Goal: Find specific page/section: Find specific page/section

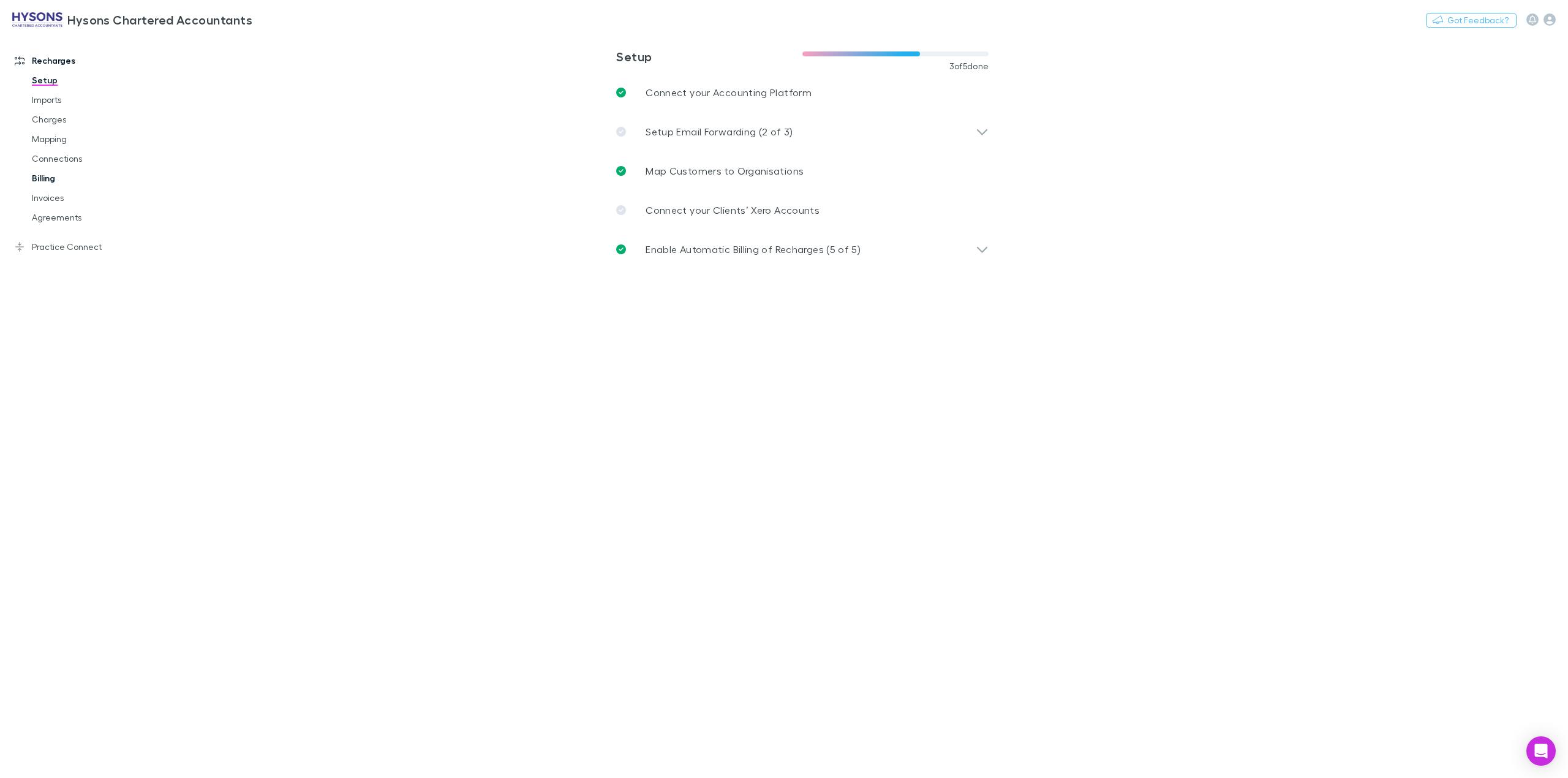
click at [59, 175] on link "Billing" at bounding box center [97, 178] width 155 height 19
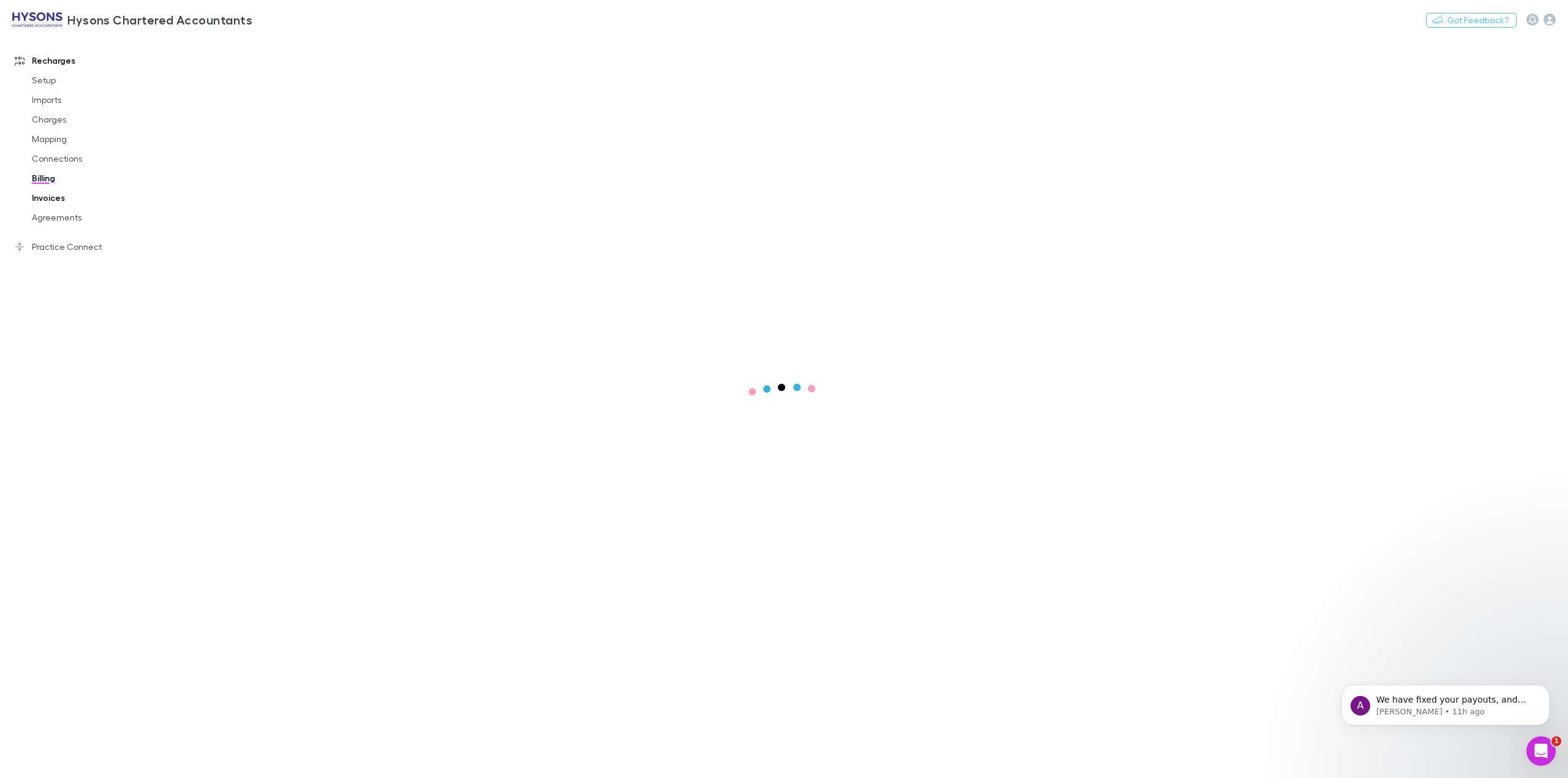
click at [52, 196] on link "Invoices" at bounding box center [97, 197] width 155 height 19
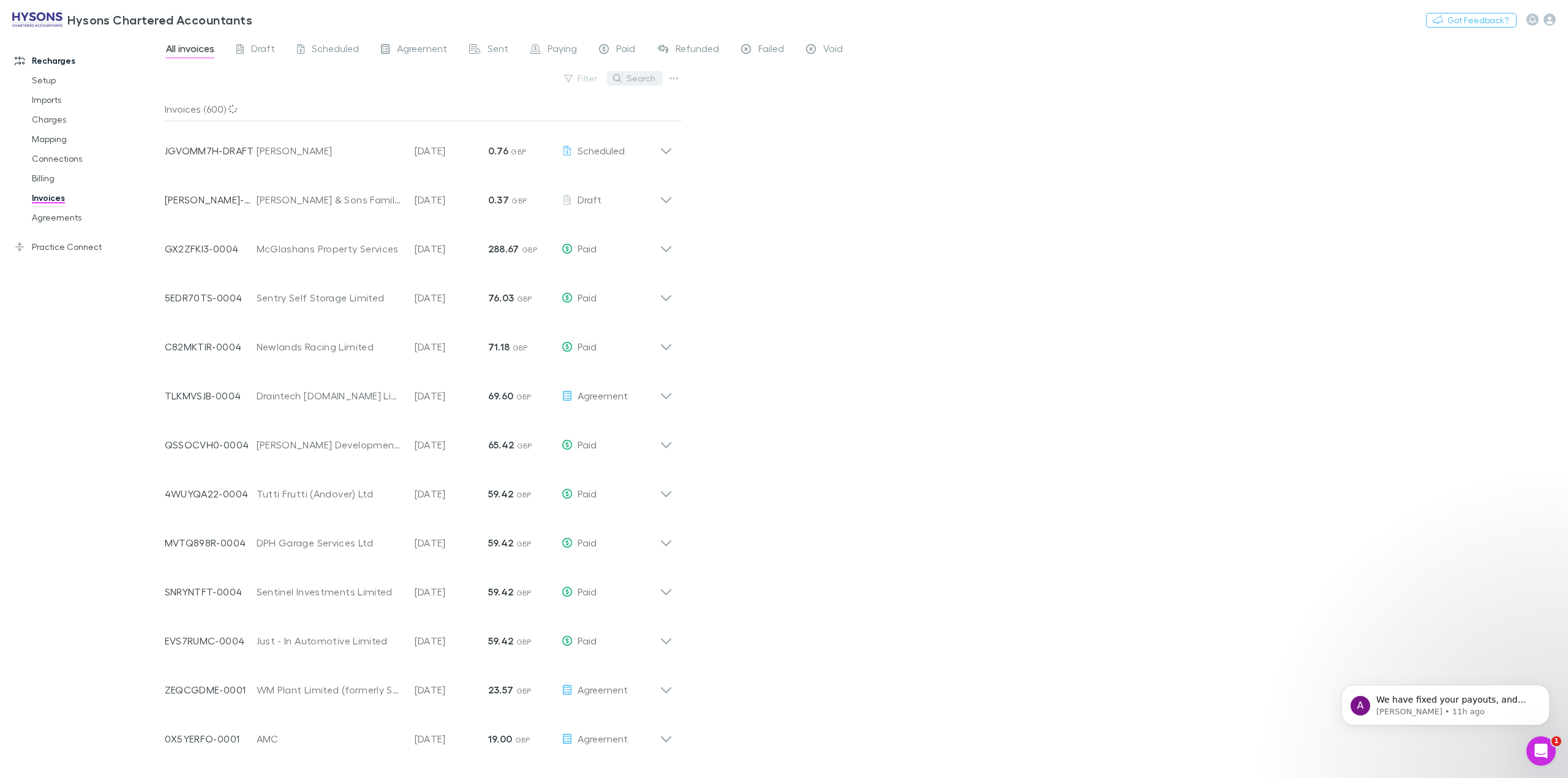
click at [632, 81] on button "Search" at bounding box center [635, 78] width 56 height 14
click at [619, 77] on input "text" at bounding box center [614, 78] width 61 height 17
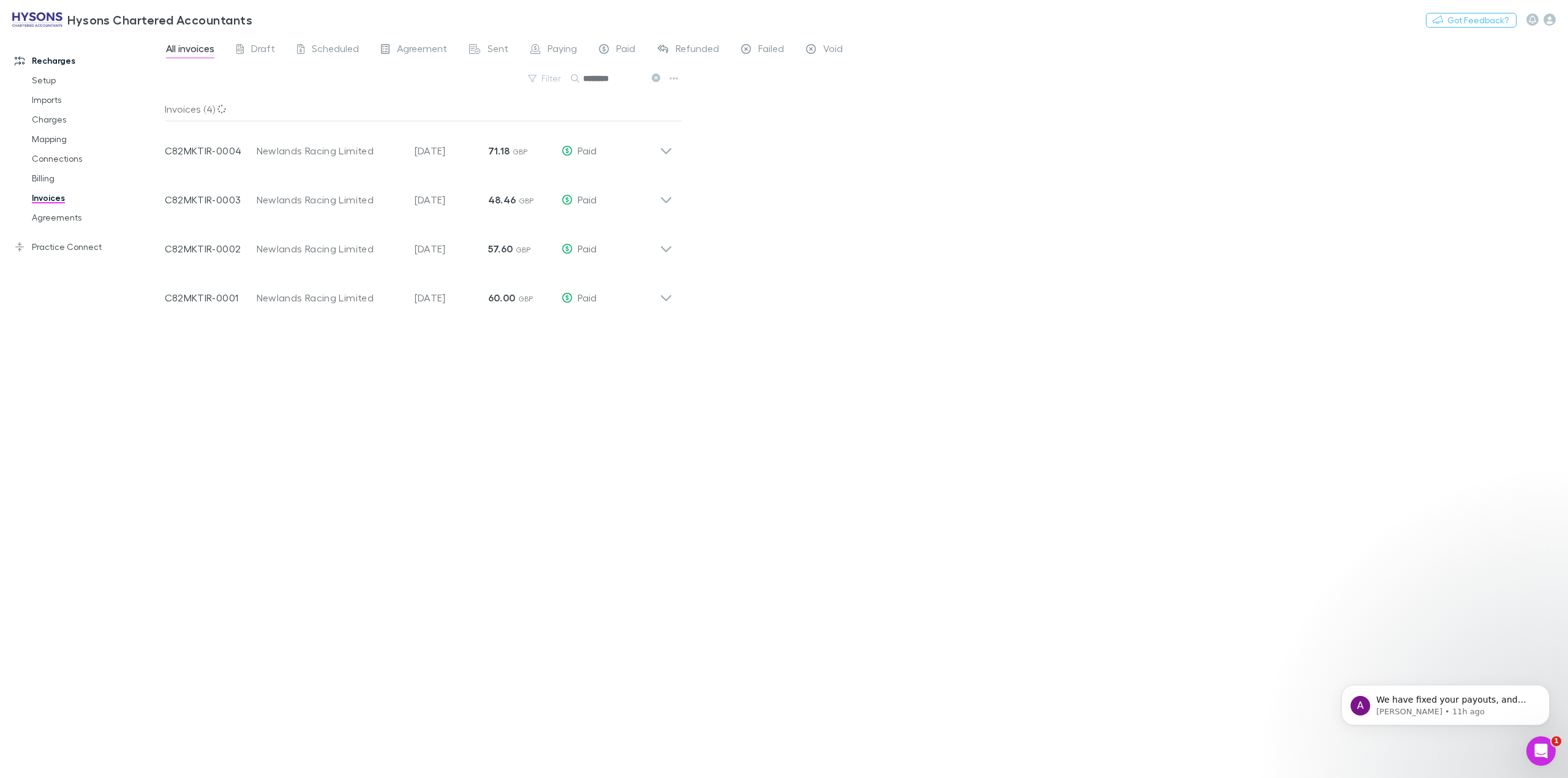
type input "********"
click at [667, 153] on icon at bounding box center [665, 151] width 10 height 6
